Goal: Find specific page/section: Find specific page/section

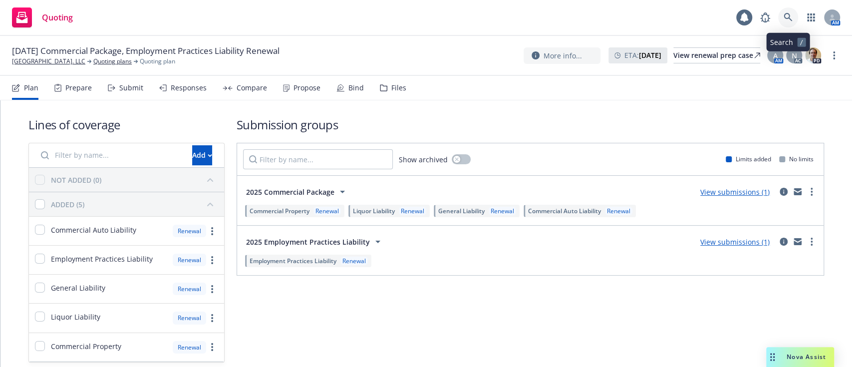
click at [788, 18] on icon at bounding box center [788, 17] width 8 height 8
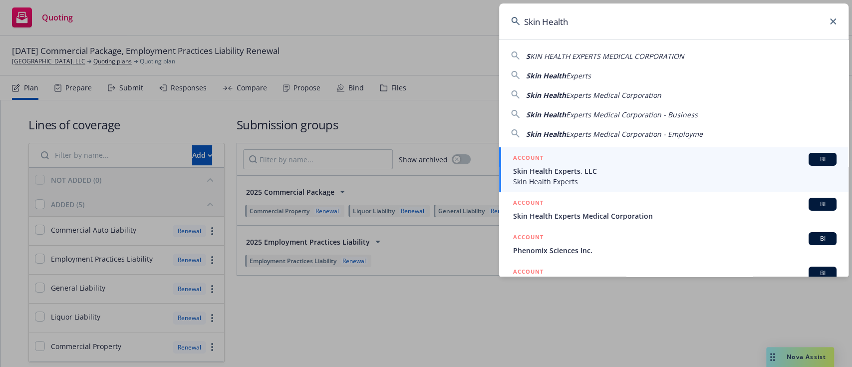
type input "Skin Health"
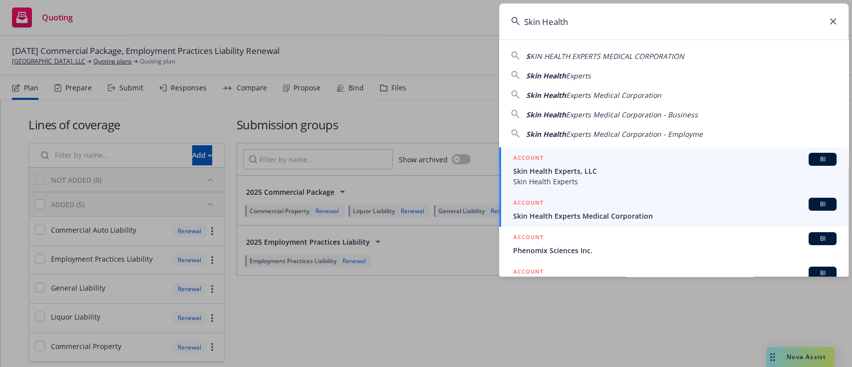
click at [653, 214] on span "Skin Health Experts Medical Corporation" at bounding box center [674, 216] width 323 height 10
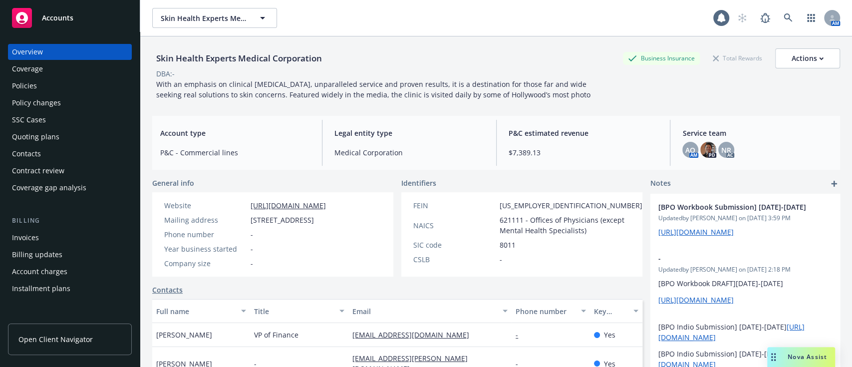
click at [69, 134] on div "Quoting plans" at bounding box center [70, 137] width 116 height 16
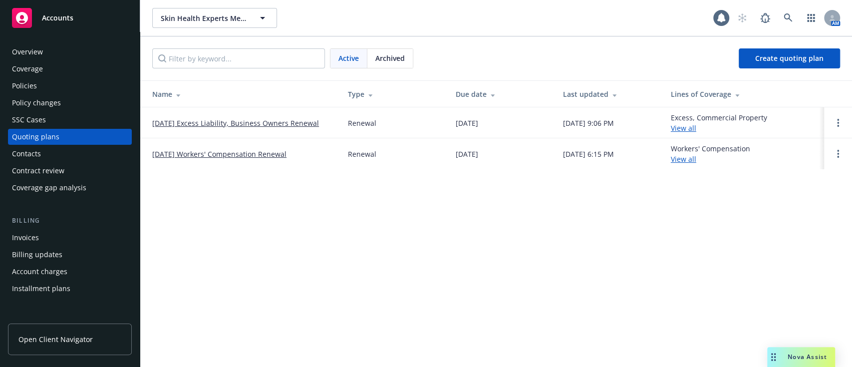
click at [235, 122] on link "[DATE] Excess Liability, Business Owners Renewal" at bounding box center [235, 123] width 167 height 10
